Goal: Task Accomplishment & Management: Manage account settings

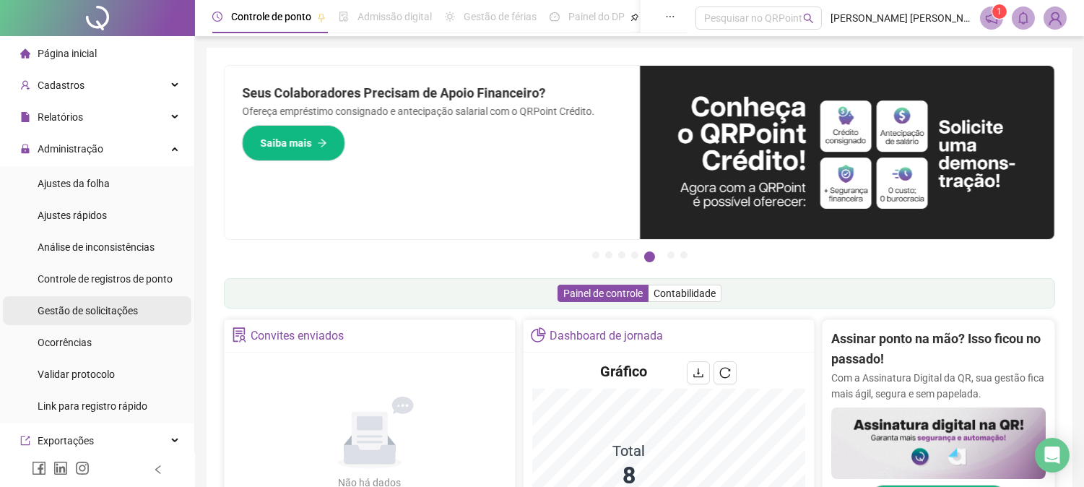
click at [117, 300] on div "Gestão de solicitações" at bounding box center [88, 310] width 100 height 29
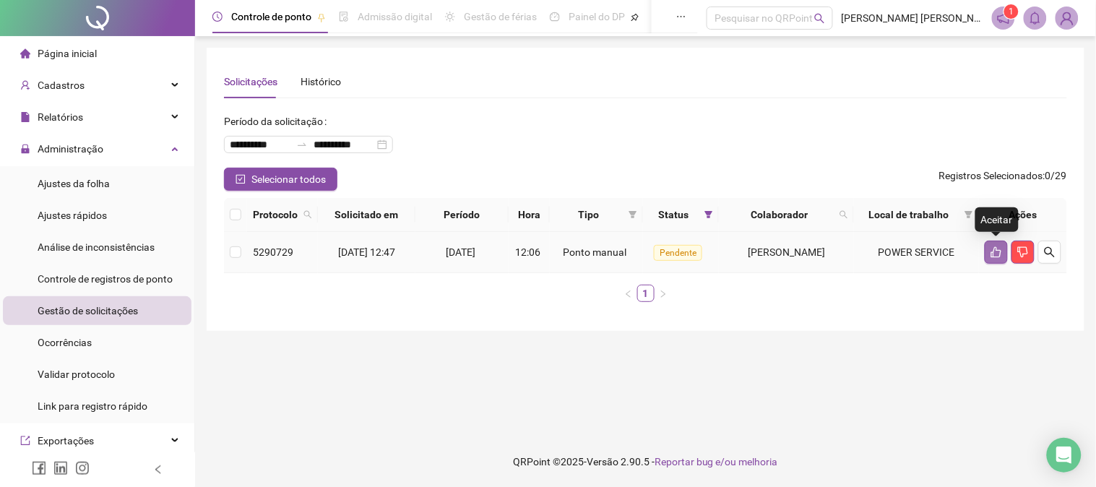
click at [999, 251] on icon "like" at bounding box center [996, 252] width 12 height 12
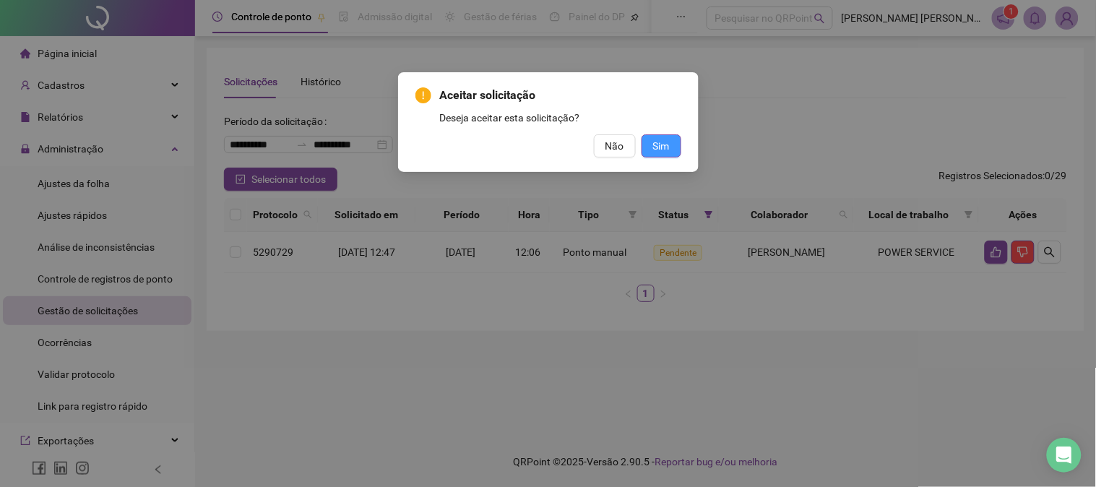
click at [670, 152] on button "Sim" at bounding box center [661, 145] width 40 height 23
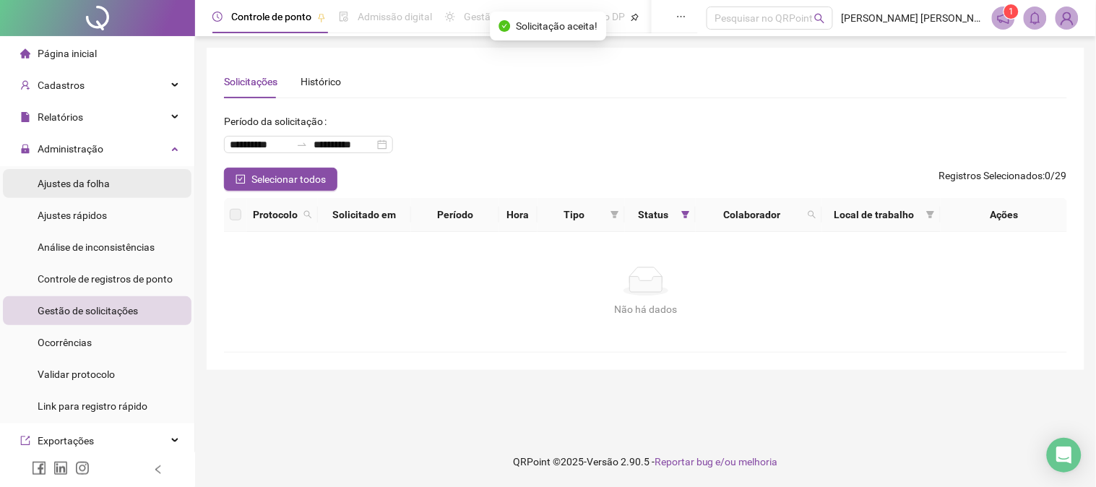
click at [74, 178] on span "Ajustes da folha" at bounding box center [74, 184] width 72 height 12
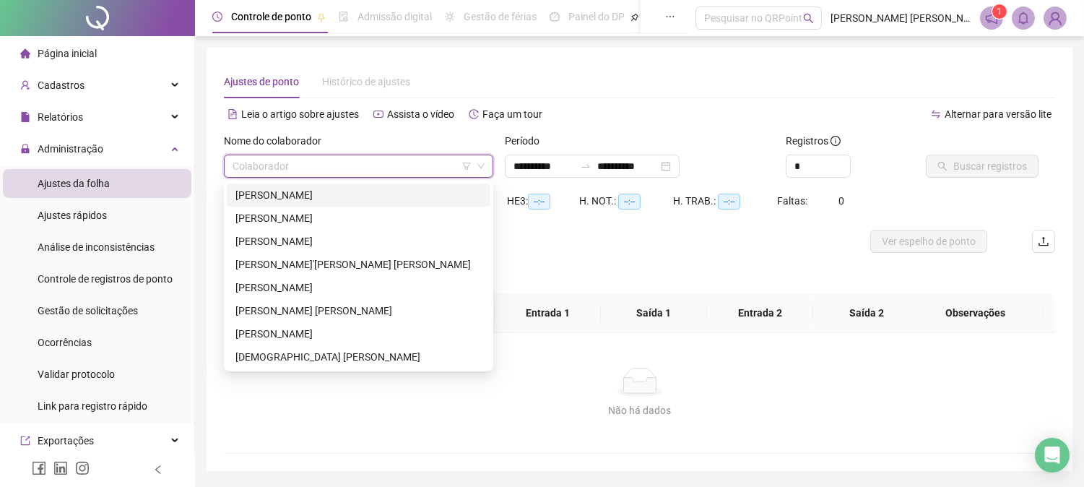
click at [402, 164] on input "search" at bounding box center [352, 166] width 239 height 22
click at [284, 211] on div "[PERSON_NAME]" at bounding box center [358, 218] width 246 height 16
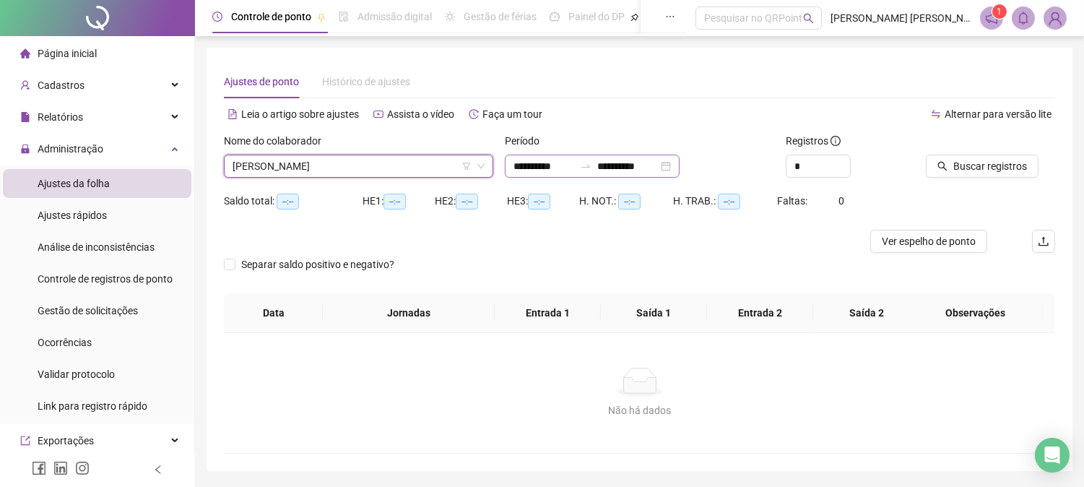
click at [680, 168] on div "**********" at bounding box center [592, 166] width 175 height 23
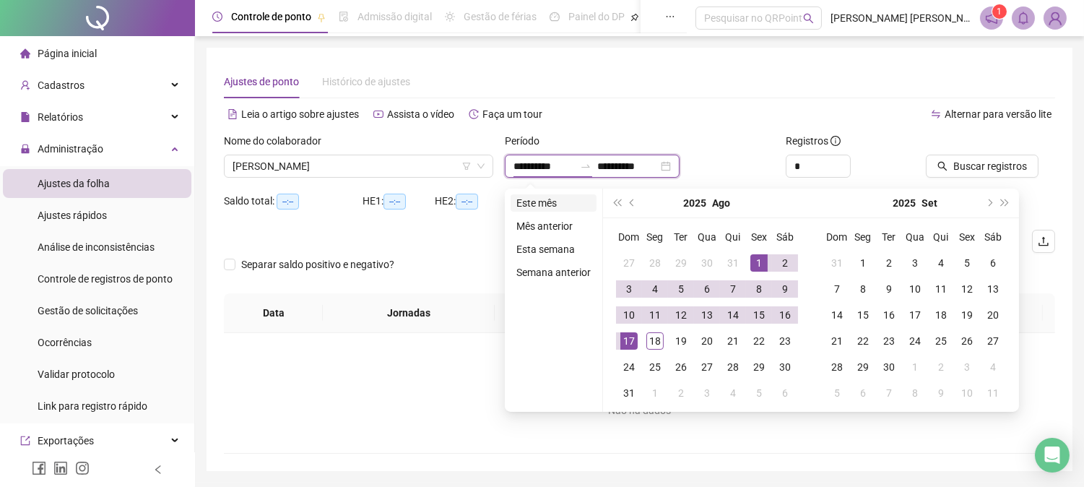
type input "**********"
click at [532, 199] on li "Este mês" at bounding box center [554, 202] width 86 height 17
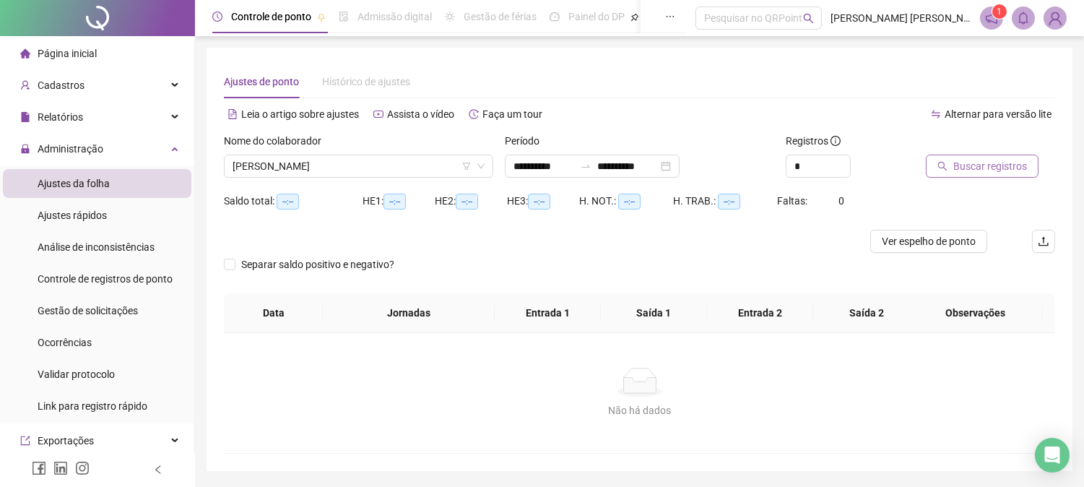
click at [992, 168] on span "Buscar registros" at bounding box center [991, 166] width 74 height 16
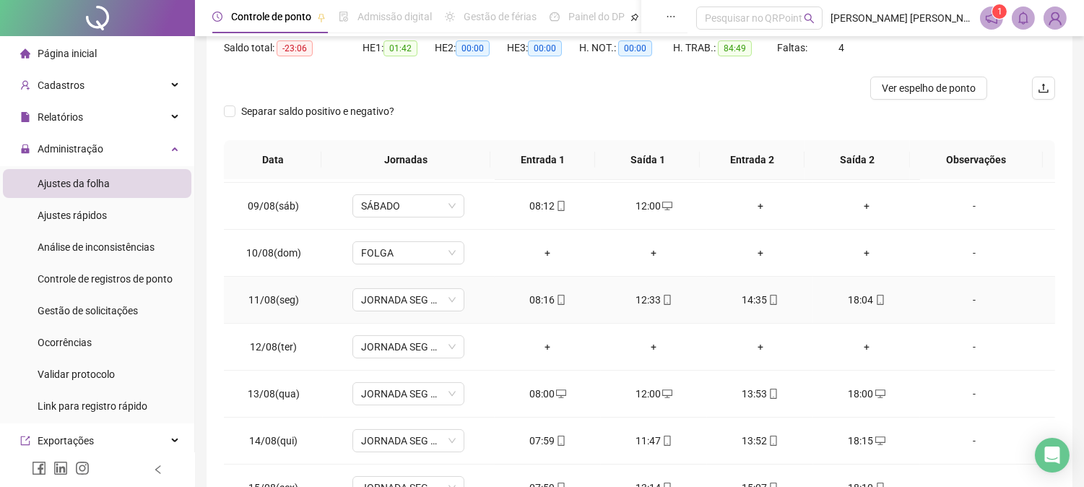
scroll to position [401, 0]
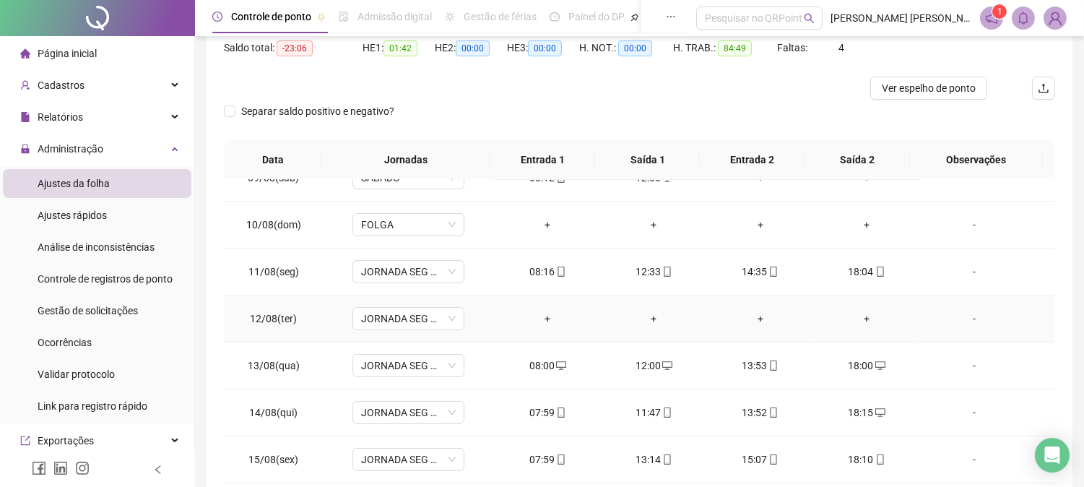
click at [965, 320] on div "-" at bounding box center [974, 319] width 85 height 16
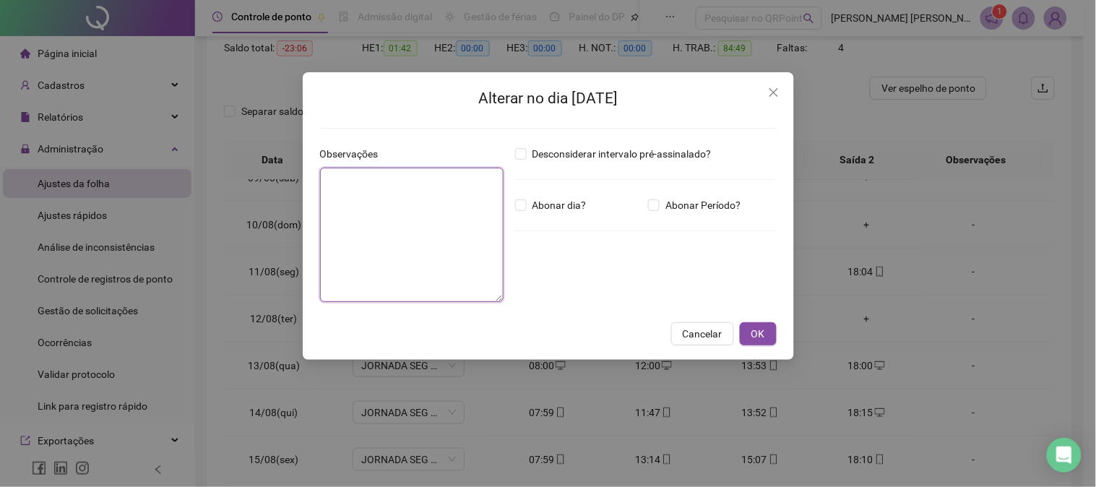
click at [449, 218] on textarea at bounding box center [411, 235] width 183 height 134
type textarea "*****"
click at [763, 331] on span "OK" at bounding box center [758, 334] width 14 height 16
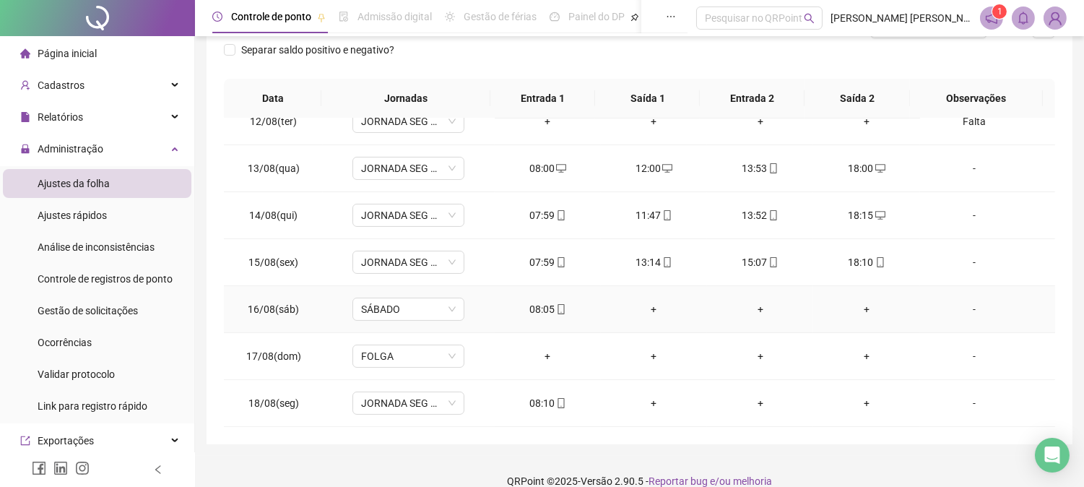
scroll to position [233, 0]
